Goal: Transaction & Acquisition: Obtain resource

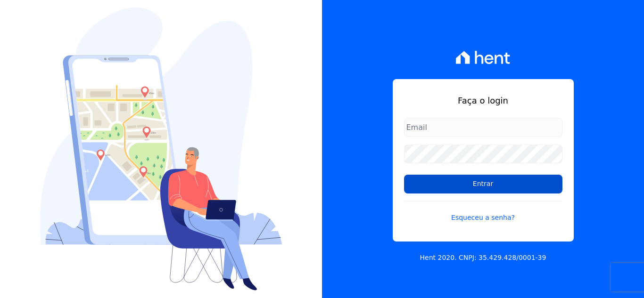
type input "[EMAIL_ADDRESS][DOMAIN_NAME]"
click at [424, 186] on input "Entrar" at bounding box center [483, 184] width 158 height 19
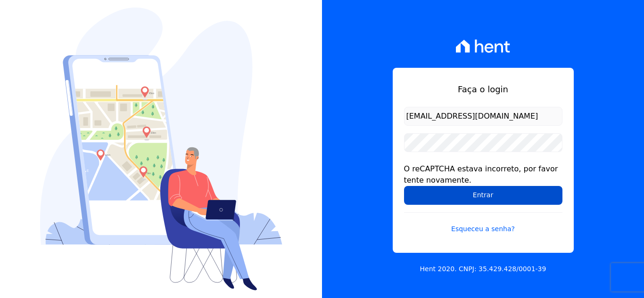
click at [470, 195] on input "Entrar" at bounding box center [483, 195] width 158 height 19
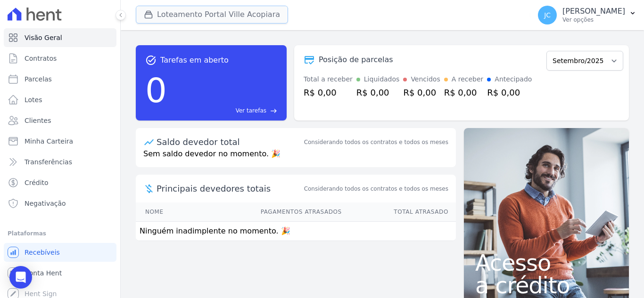
click at [182, 18] on button "Loteamento Portal Ville Acopiara" at bounding box center [212, 15] width 152 height 18
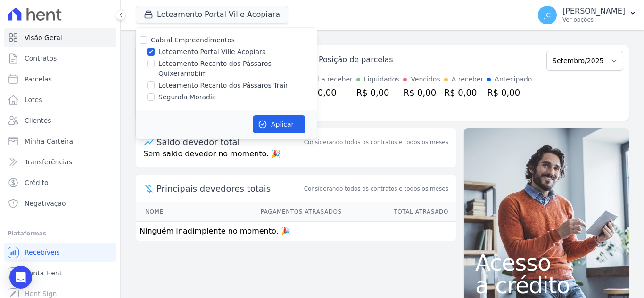
click at [179, 56] on label "Loteamento Portal Ville Acopiara" at bounding box center [211, 52] width 107 height 10
click at [155, 56] on input "Loteamento Portal Ville Acopiara" at bounding box center [151, 52] width 8 height 8
checkbox input "false"
click at [181, 69] on div "Cabral Empreendimentos Loteamento Portal Ville Acopiara Loteamento Recanto dos …" at bounding box center [226, 69] width 181 height 82
click at [184, 61] on label "Loteamento Recanto dos Pássaros Quixeramobim" at bounding box center [237, 69] width 158 height 20
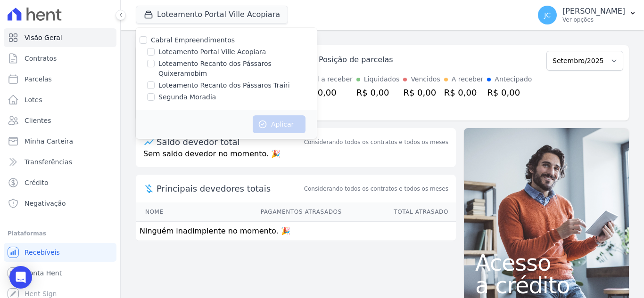
click at [155, 61] on input "Loteamento Recanto dos Pássaros Quixeramobim" at bounding box center [151, 64] width 8 height 8
checkbox input "true"
click at [268, 116] on button "Aplicar" at bounding box center [279, 125] width 53 height 18
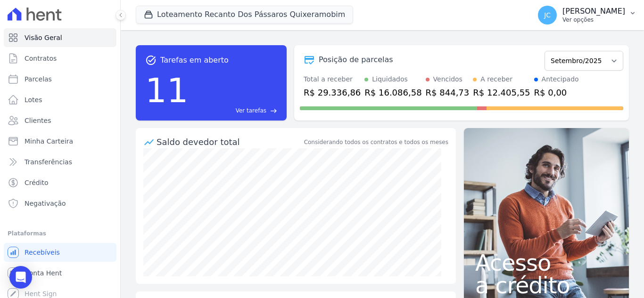
click at [579, 22] on p "Ver opções" at bounding box center [593, 20] width 63 height 8
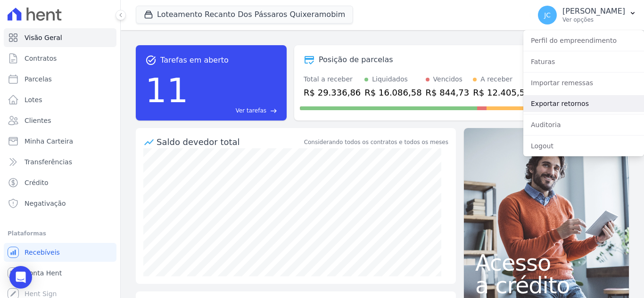
drag, startPoint x: 555, startPoint y: 99, endPoint x: 545, endPoint y: 110, distance: 15.0
click at [555, 99] on link "Exportar retornos" at bounding box center [583, 103] width 121 height 17
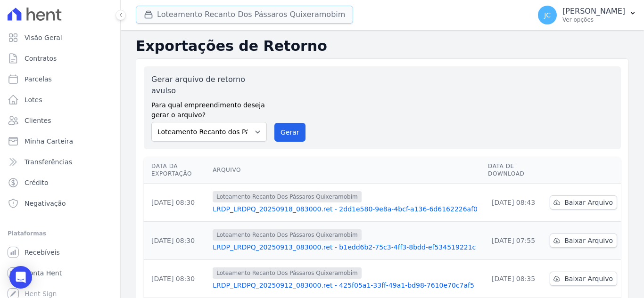
click at [192, 22] on button "Loteamento Recanto Dos Pássaros Quixeramobim" at bounding box center [244, 15] width 217 height 18
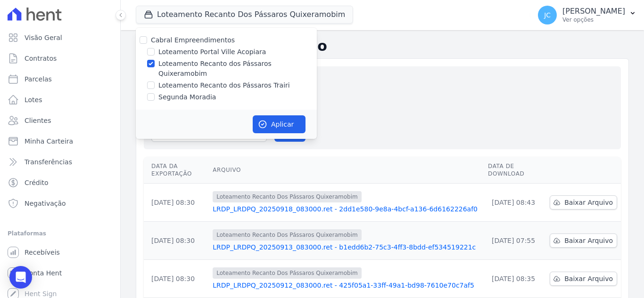
click at [165, 66] on label "Loteamento Recanto dos Pássaros Quixeramobim" at bounding box center [237, 69] width 158 height 20
click at [155, 66] on input "Loteamento Recanto dos Pássaros Quixeramobim" at bounding box center [151, 64] width 8 height 8
checkbox input "false"
click at [171, 81] on label "Loteamento Recanto dos Pássaros Trairi" at bounding box center [224, 86] width 132 height 10
click at [155, 82] on input "Loteamento Recanto dos Pássaros Trairi" at bounding box center [151, 86] width 8 height 8
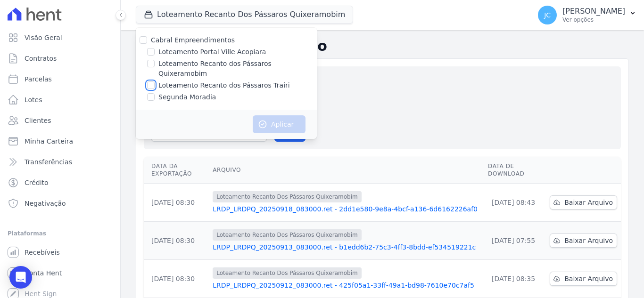
checkbox input "true"
drag, startPoint x: 282, startPoint y: 113, endPoint x: 469, endPoint y: 140, distance: 189.1
click at [282, 116] on button "Aplicar" at bounding box center [279, 125] width 53 height 18
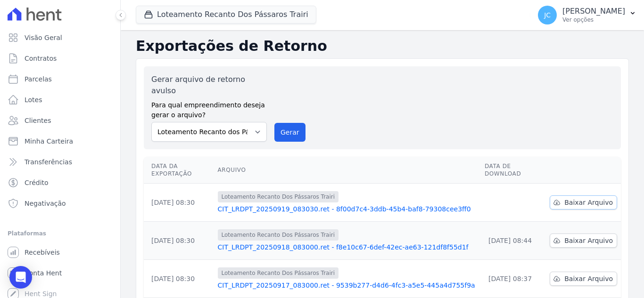
click at [564, 198] on span "Baixar Arquivo" at bounding box center [588, 202] width 49 height 9
